Goal: Information Seeking & Learning: Find specific page/section

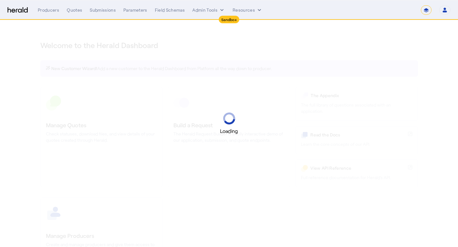
select select "*******"
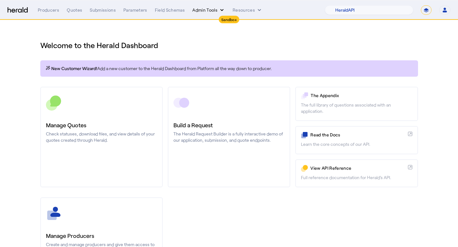
click at [214, 10] on button "Admin Tools" at bounding box center [208, 10] width 33 height 6
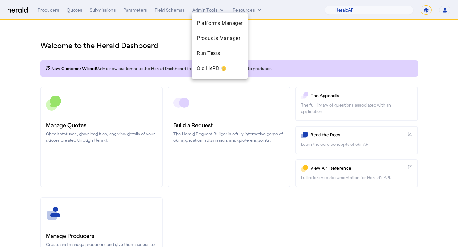
click at [314, 54] on div at bounding box center [229, 123] width 458 height 247
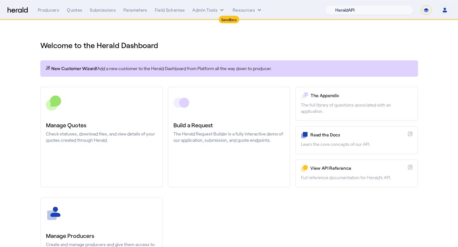
select select "pfm_h3db_crc"
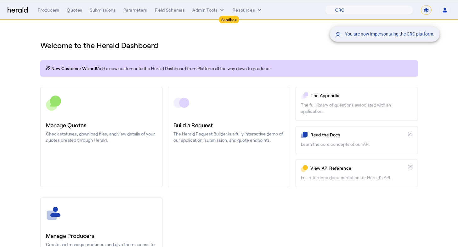
click at [202, 13] on div "You are now impersonating the CRC platform." at bounding box center [229, 123] width 458 height 247
click at [202, 11] on div "You are now impersonating the CRC platform." at bounding box center [229, 123] width 458 height 247
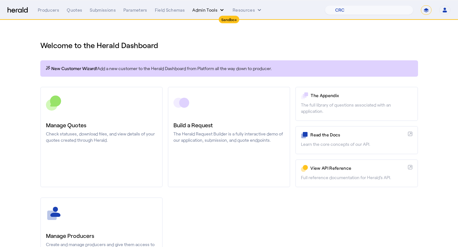
click at [203, 9] on button "Admin Tools" at bounding box center [208, 10] width 33 height 6
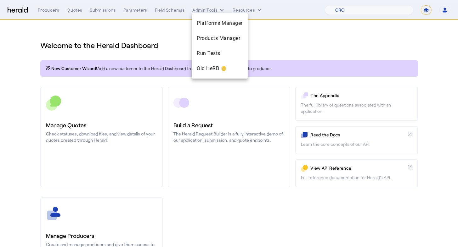
click at [203, 9] on div at bounding box center [229, 123] width 458 height 247
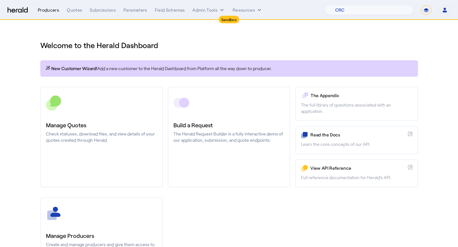
click at [46, 9] on div "Producers" at bounding box center [48, 10] width 21 height 6
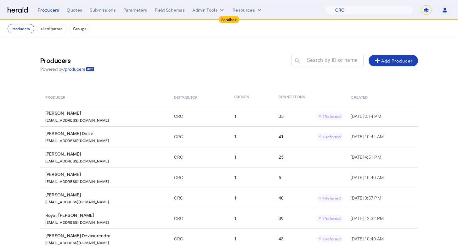
scroll to position [33, 0]
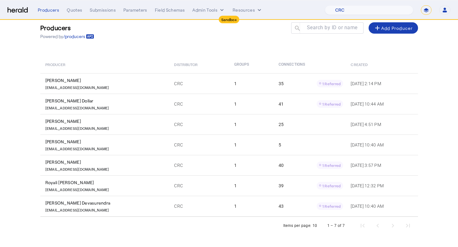
click at [309, 226] on div "Items per page:" at bounding box center [297, 226] width 28 height 6
click at [310, 226] on div "Items per page:" at bounding box center [297, 226] width 28 height 6
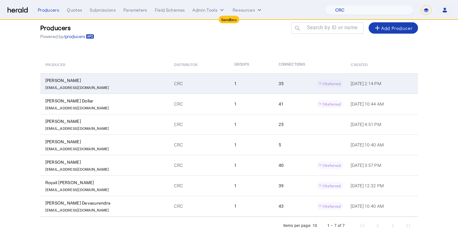
click at [112, 90] on td "[PERSON_NAME] [EMAIL_ADDRESS][DOMAIN_NAME]" at bounding box center [104, 83] width 129 height 20
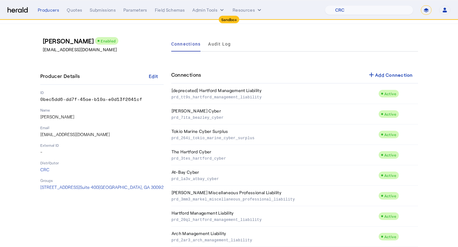
scroll to position [57, 0]
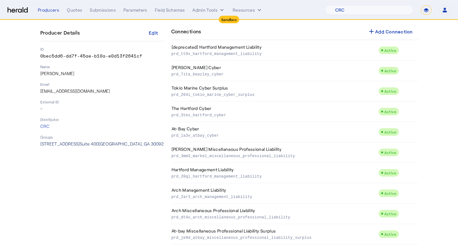
click at [117, 144] on span "[STREET_ADDRESS]" at bounding box center [101, 143] width 123 height 5
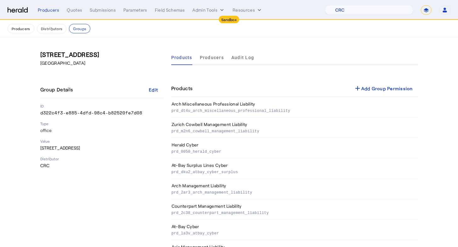
scroll to position [1, 0]
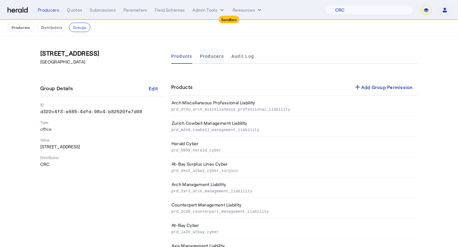
click at [214, 56] on span "Producers" at bounding box center [212, 56] width 24 height 4
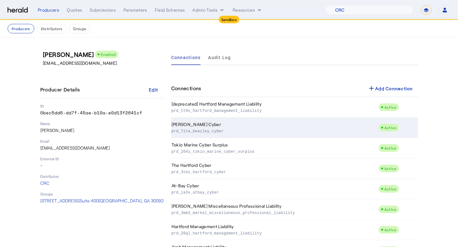
click at [281, 127] on td "[PERSON_NAME] Cyber prd_7ita_beazley_cyber" at bounding box center [274, 128] width 207 height 20
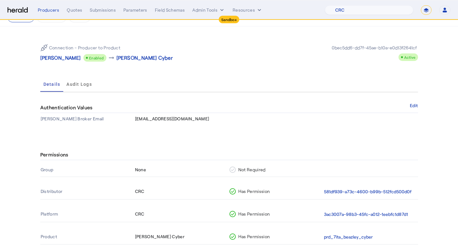
scroll to position [28, 0]
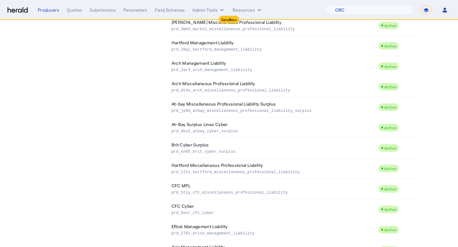
scroll to position [303, 0]
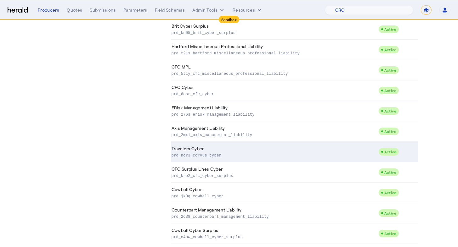
click at [231, 151] on td "Travelers Cyber prd_hcr3_corvus_cyber" at bounding box center [274, 152] width 207 height 20
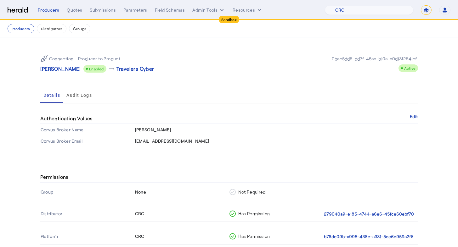
scroll to position [39, 0]
